Goal: Information Seeking & Learning: Learn about a topic

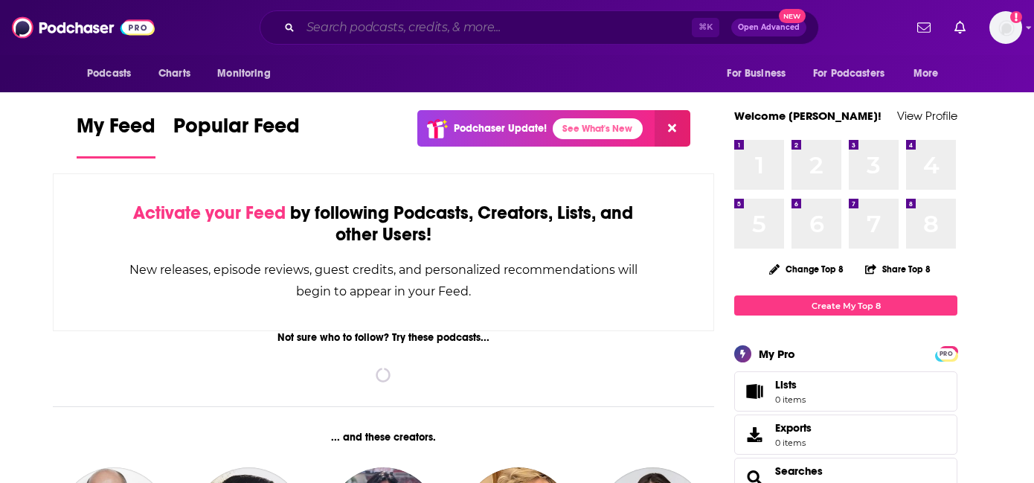
click at [427, 21] on input "Search podcasts, credits, & more..." at bounding box center [495, 28] width 391 height 24
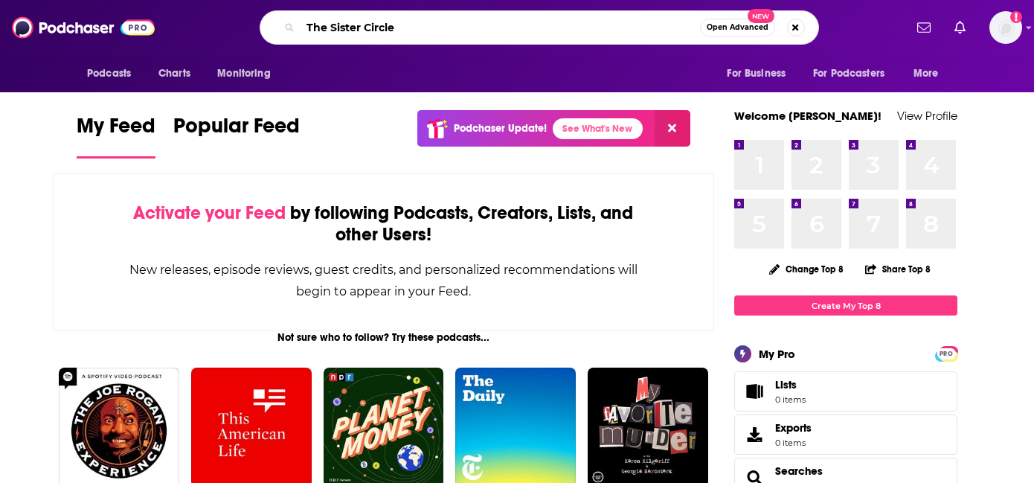
type input "The Sister Circle"
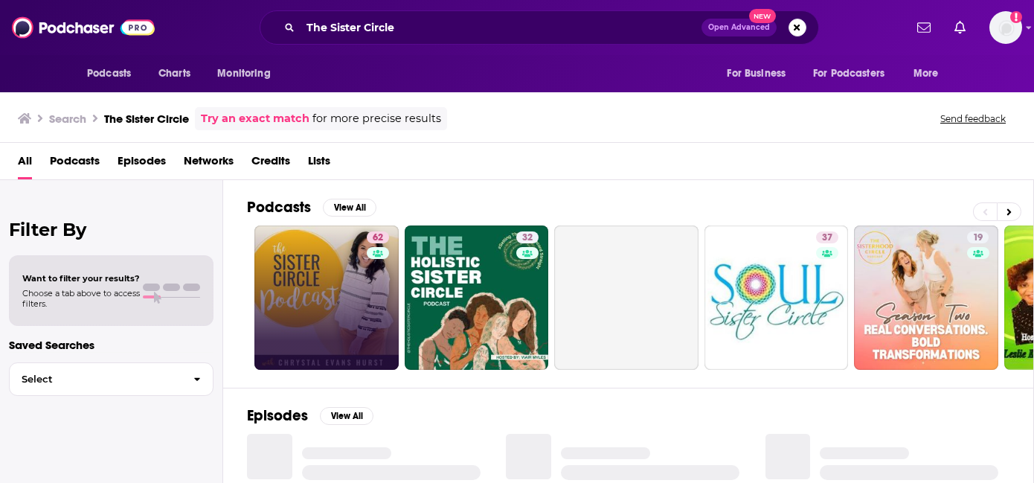
scroll to position [1, 0]
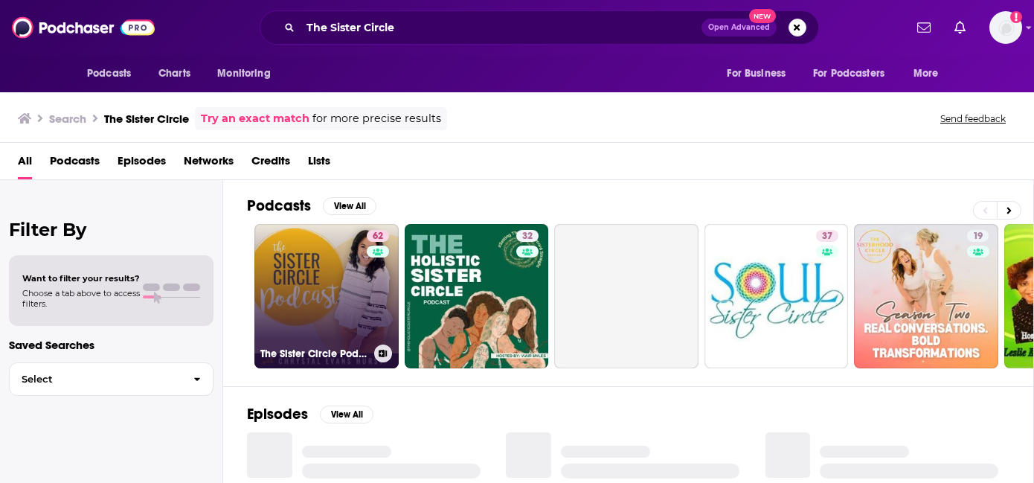
click at [290, 274] on link "62 The Sister Circle Podcast" at bounding box center [326, 296] width 144 height 144
